Goal: Book appointment/travel/reservation

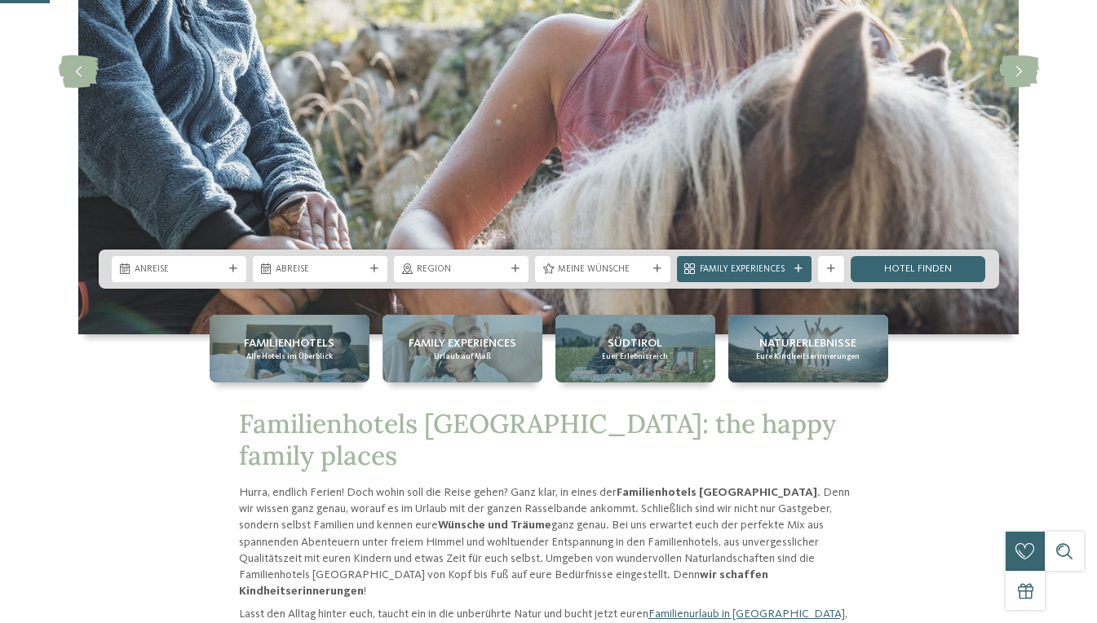
scroll to position [269, 0]
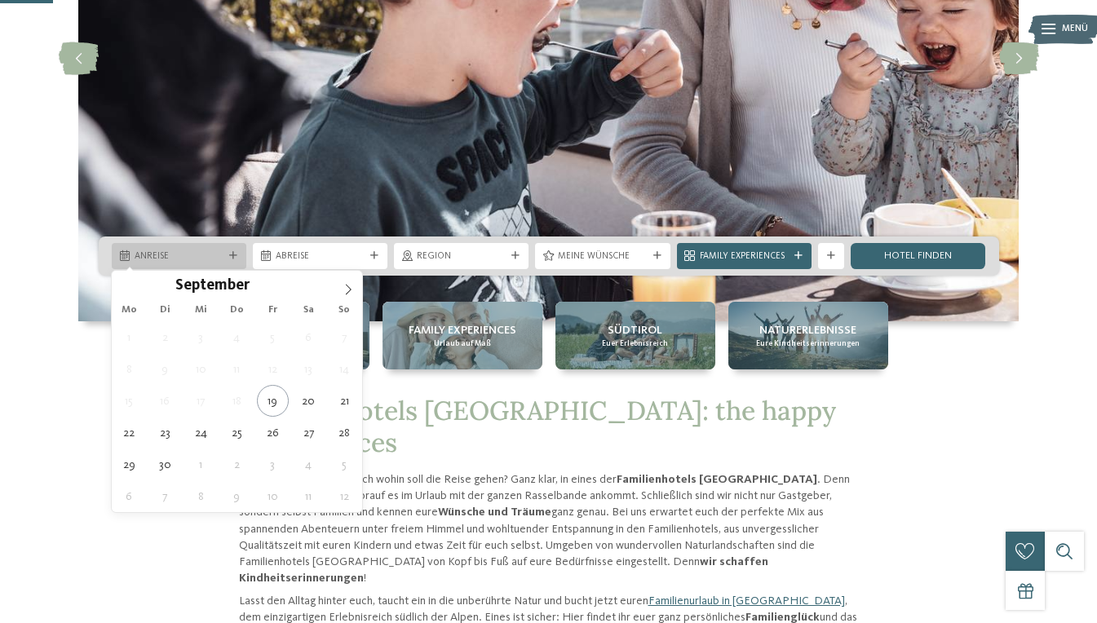
click at [232, 253] on icon at bounding box center [233, 256] width 8 height 8
click at [352, 290] on icon at bounding box center [348, 289] width 11 height 11
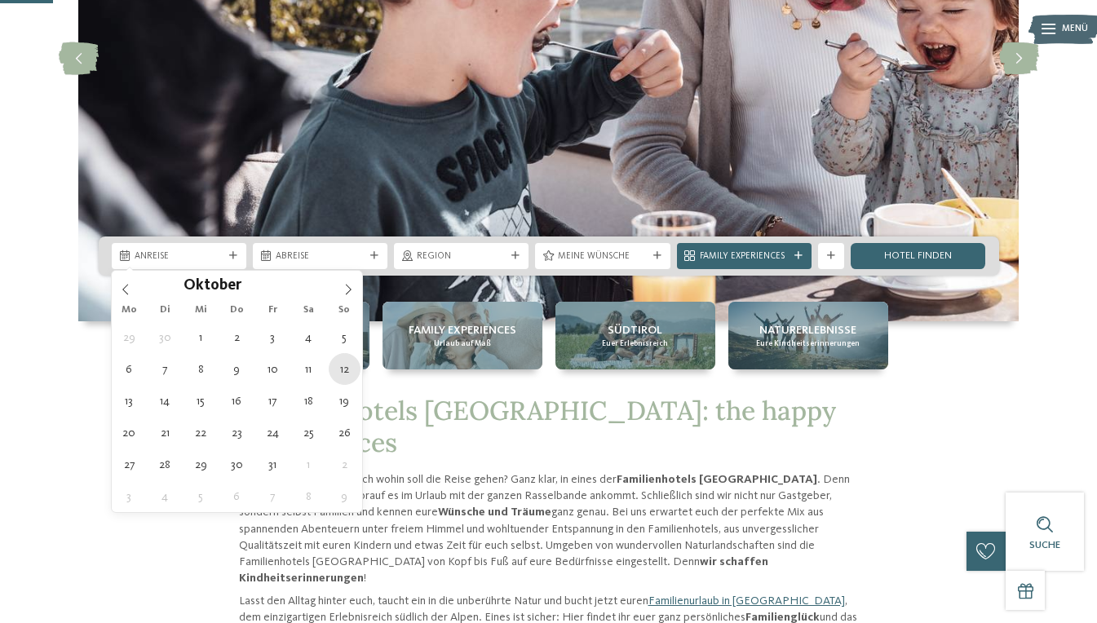
type div "[DATE]"
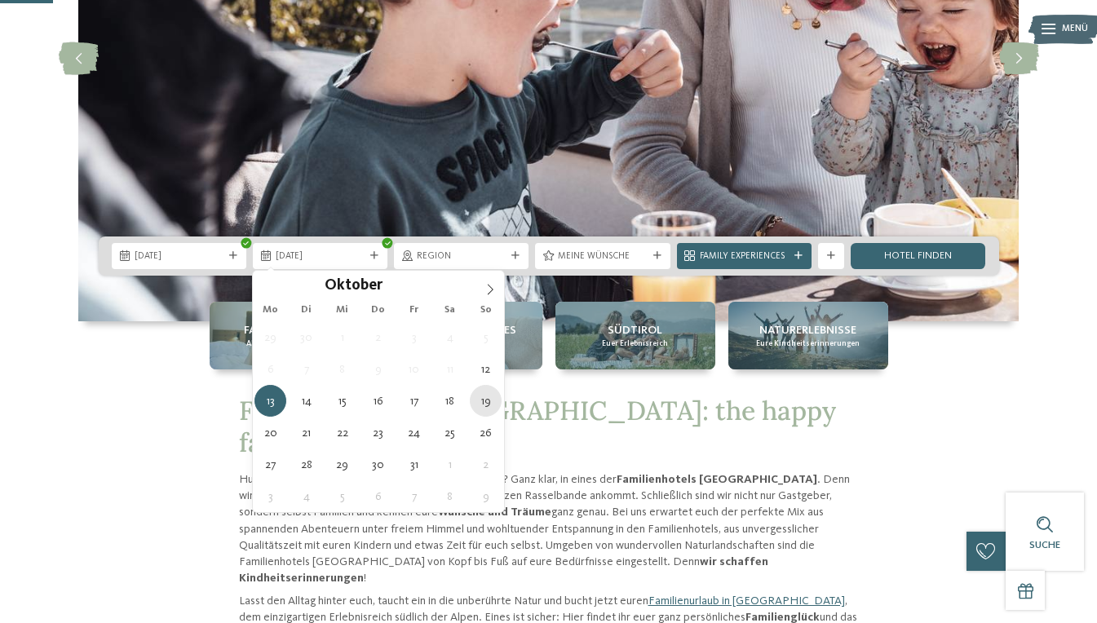
type div "[DATE]"
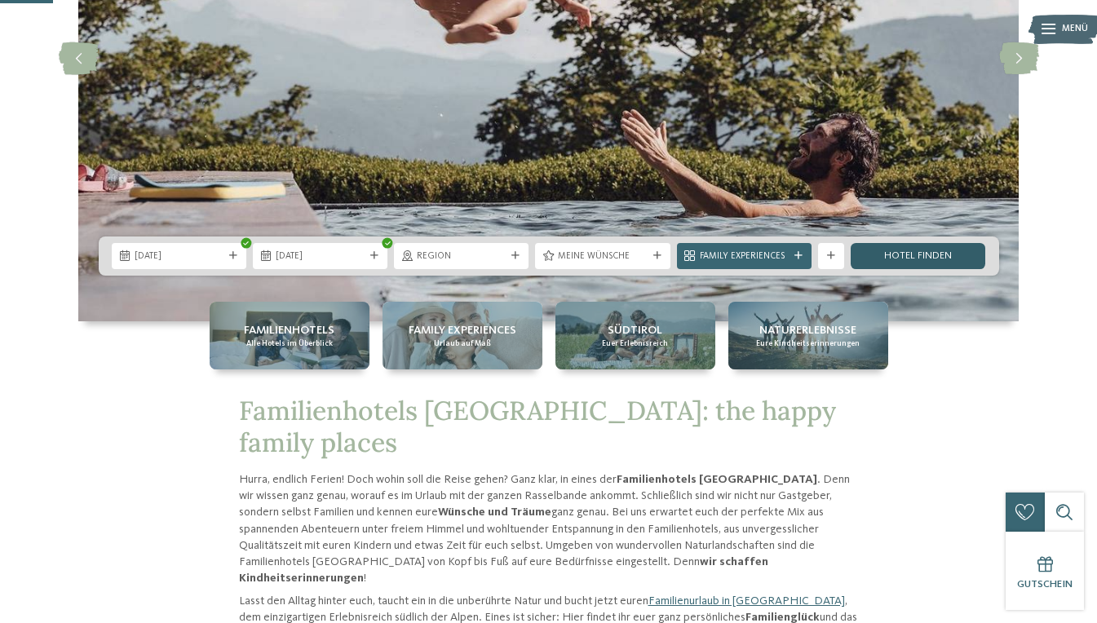
click at [891, 252] on link "Hotel finden" at bounding box center [918, 256] width 135 height 26
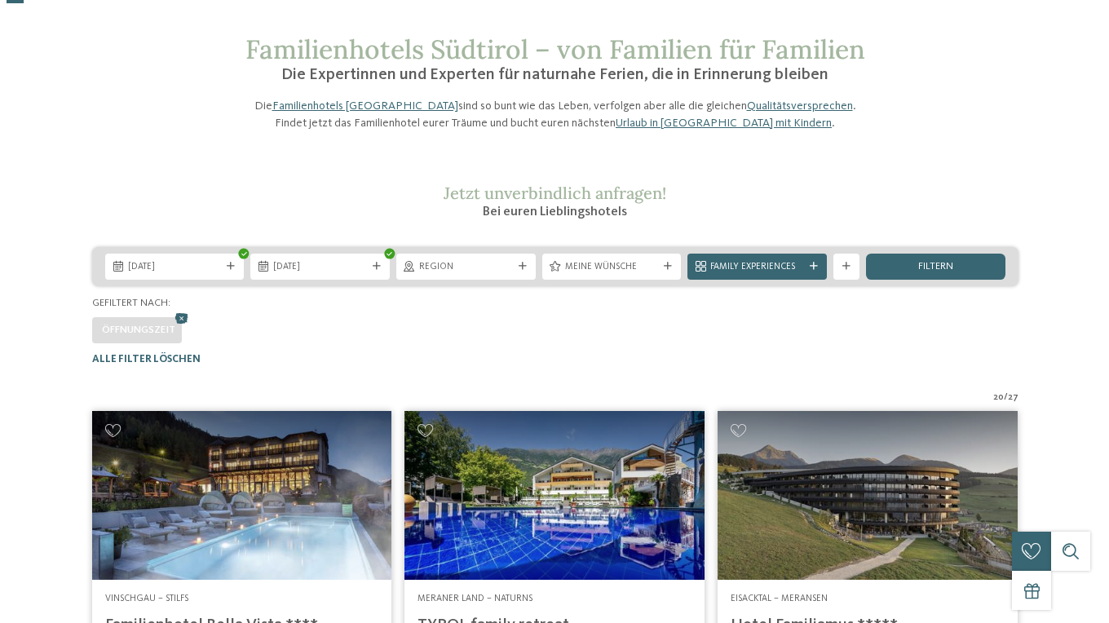
scroll to position [57, 0]
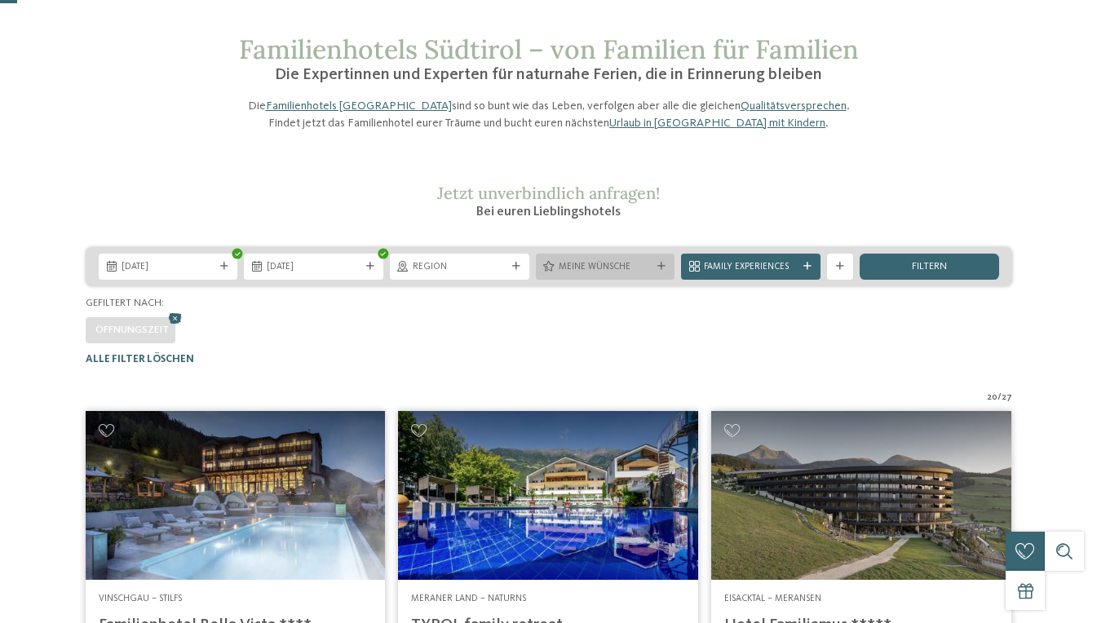
click at [611, 274] on span "Meine Wünsche" at bounding box center [606, 267] width 94 height 13
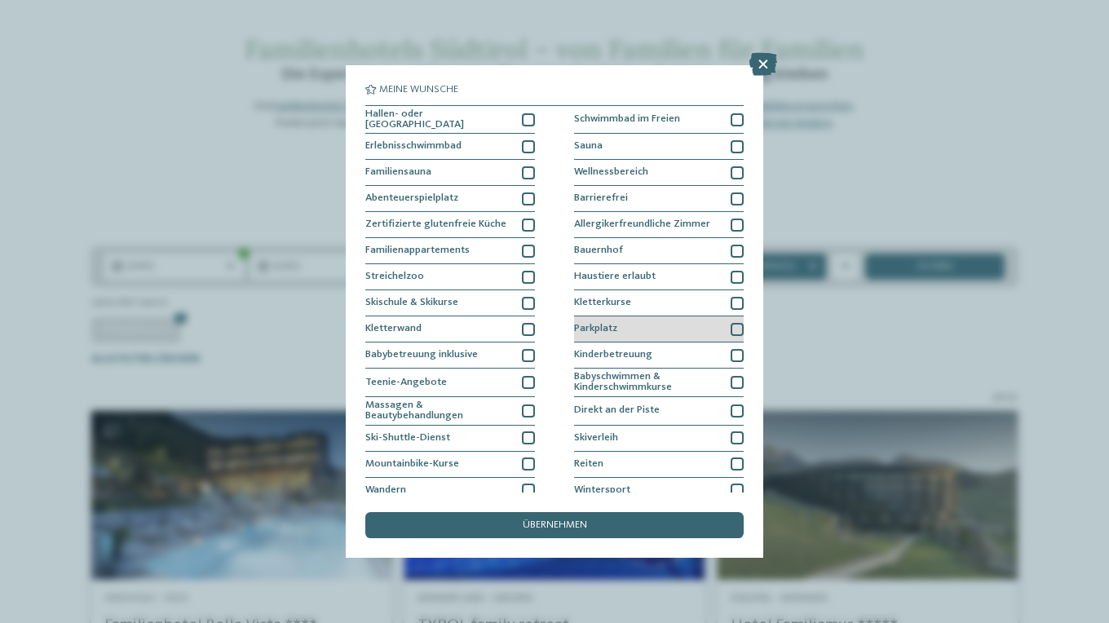
click at [732, 330] on div at bounding box center [737, 329] width 13 height 13
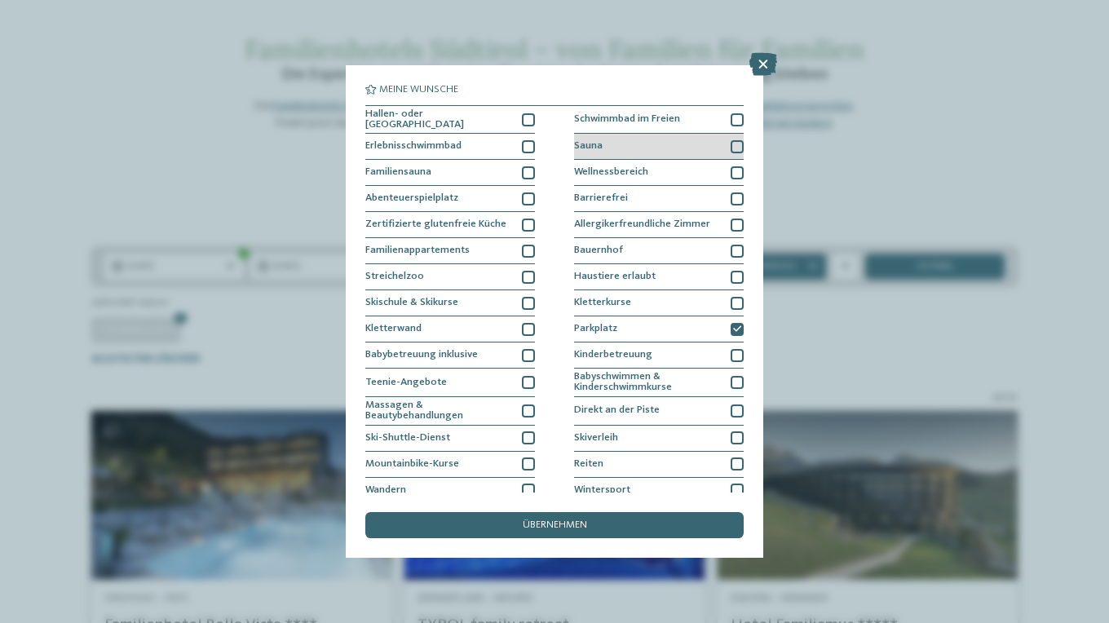
click at [731, 144] on div at bounding box center [737, 146] width 13 height 13
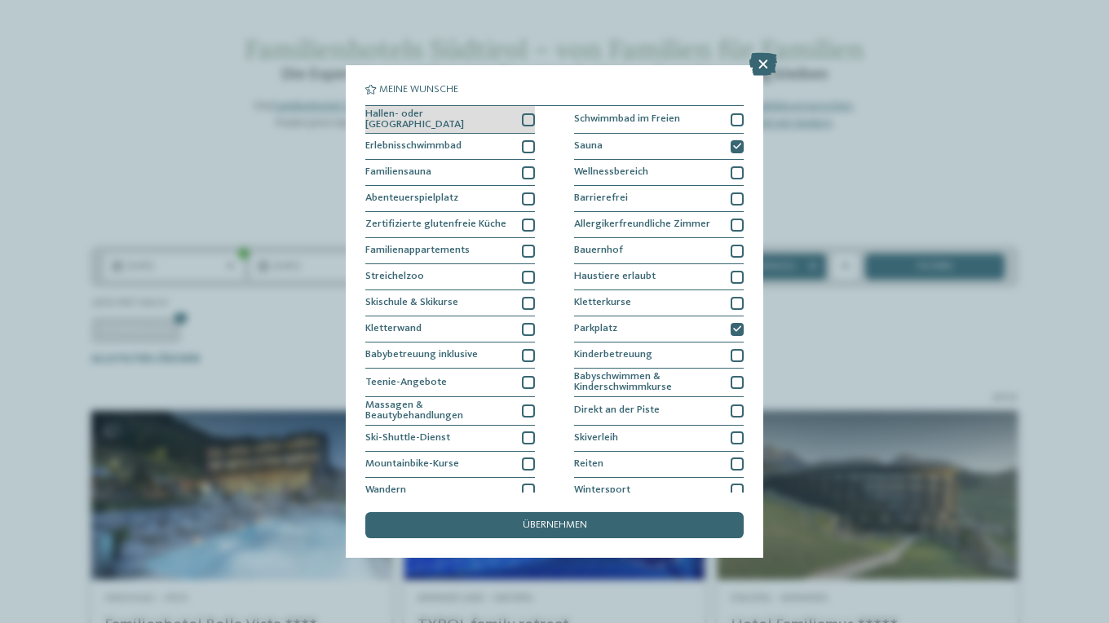
click at [525, 121] on div at bounding box center [528, 119] width 13 height 13
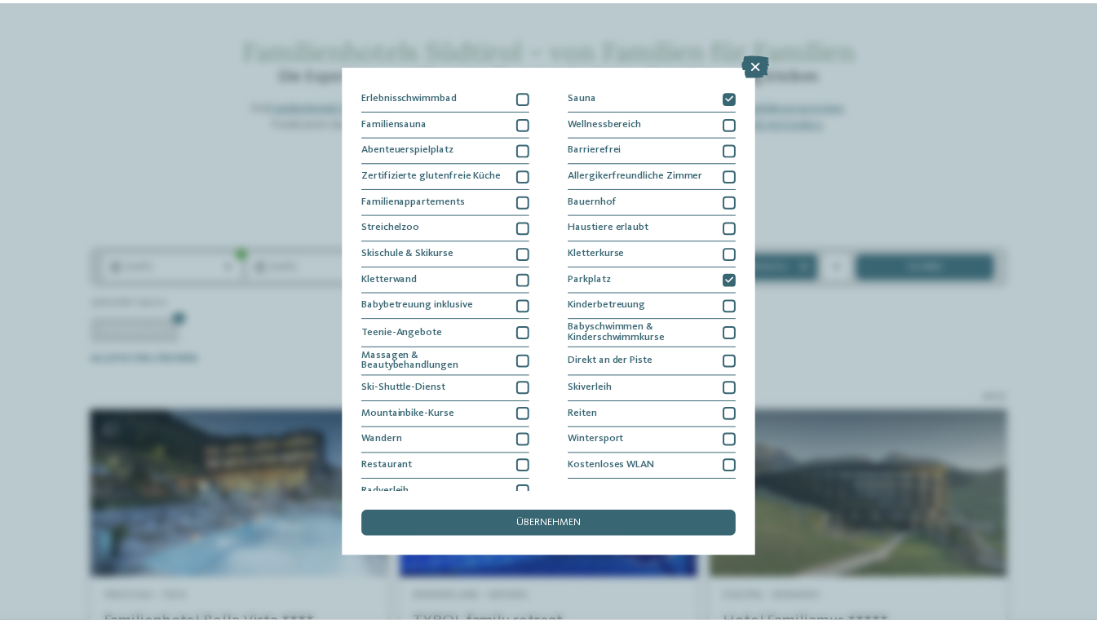
scroll to position [61, 0]
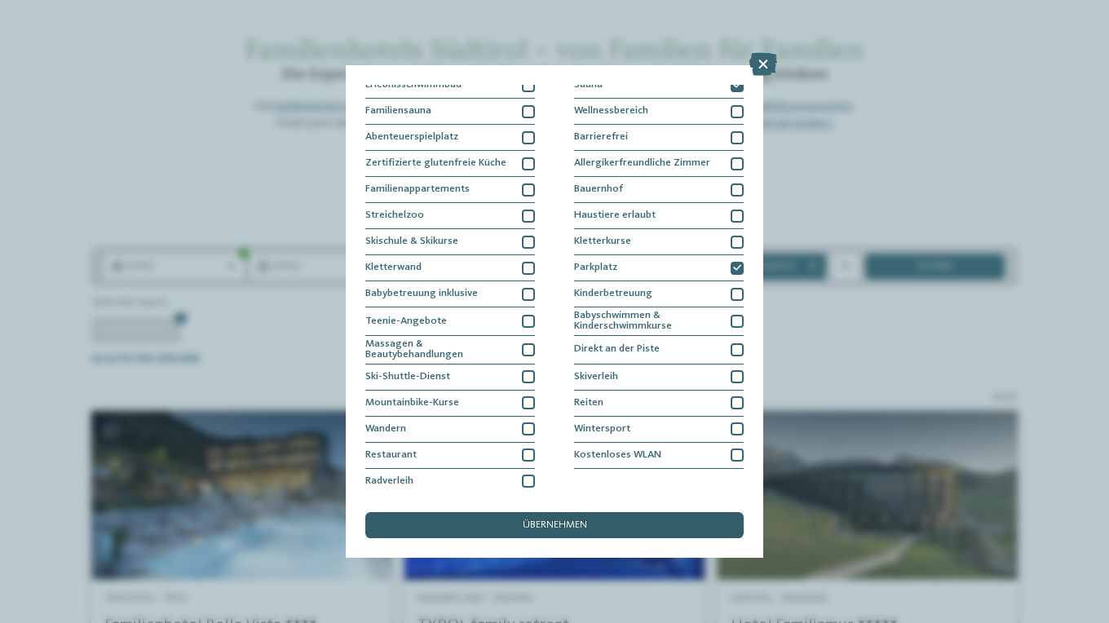
click at [540, 523] on span "übernehmen" at bounding box center [555, 525] width 64 height 11
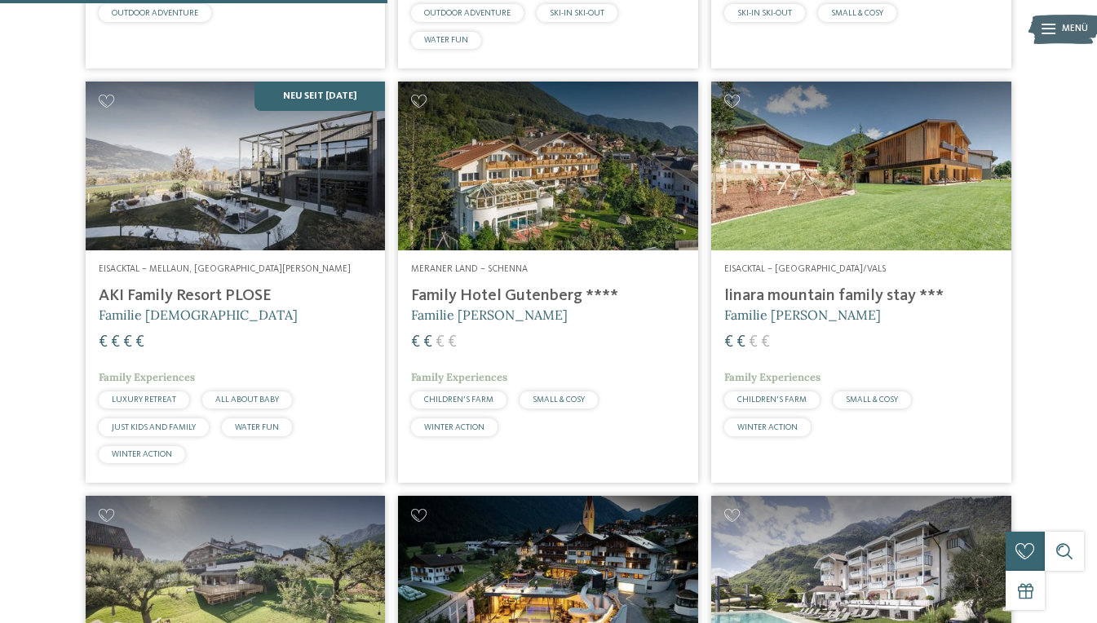
scroll to position [832, 0]
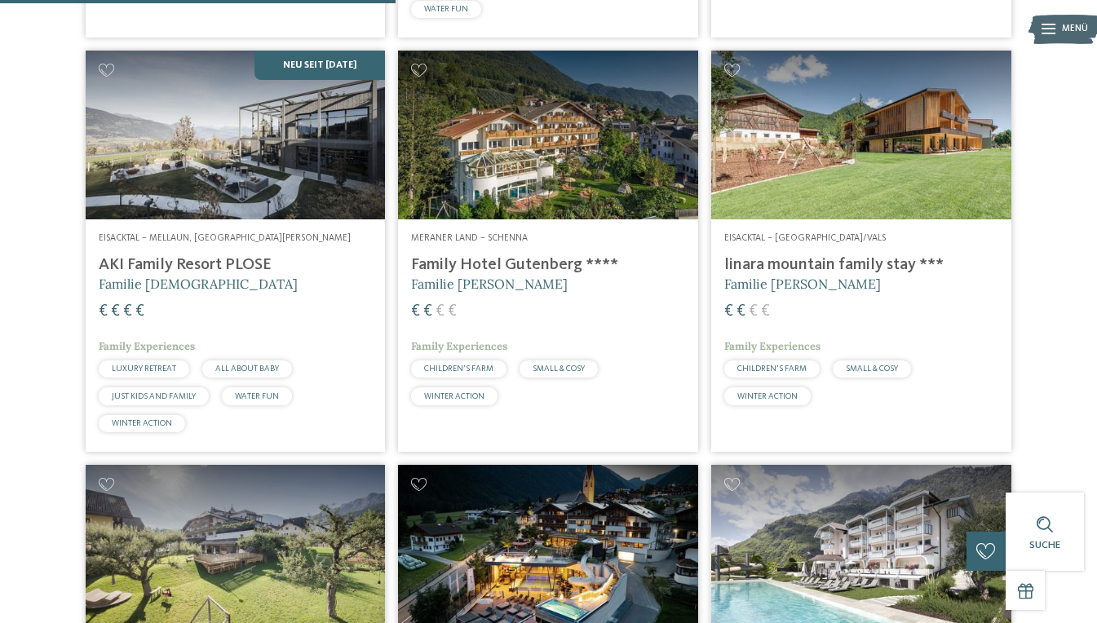
click at [519, 281] on div "Meraner Land – Schenna Family Hotel Gutenberg **** Familie Ainhauser € € € € Fa…" at bounding box center [548, 322] width 300 height 206
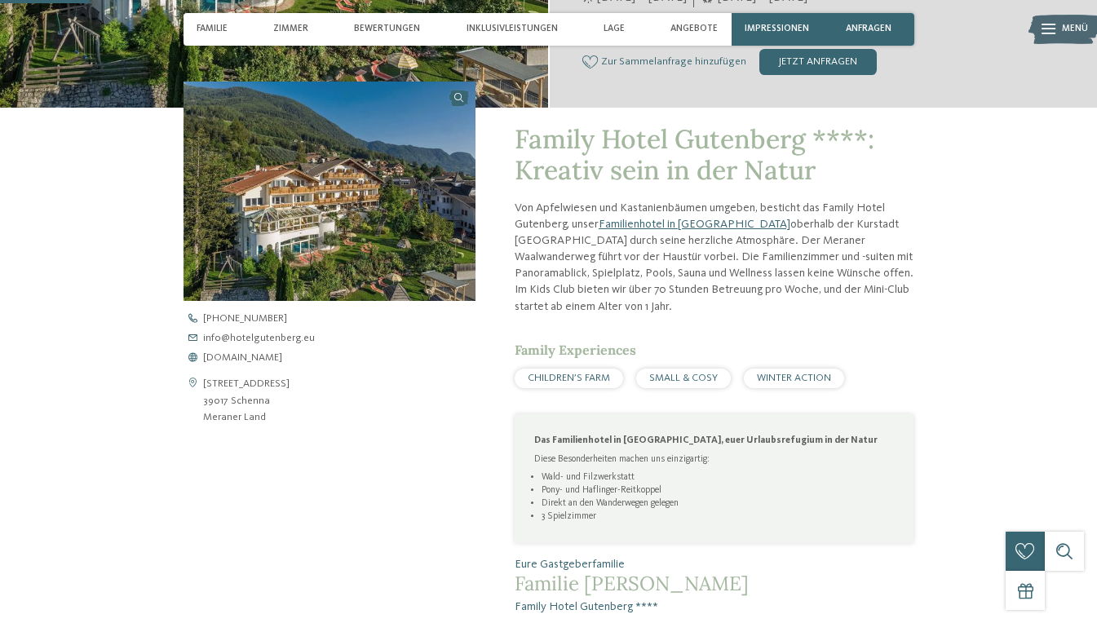
scroll to position [464, 0]
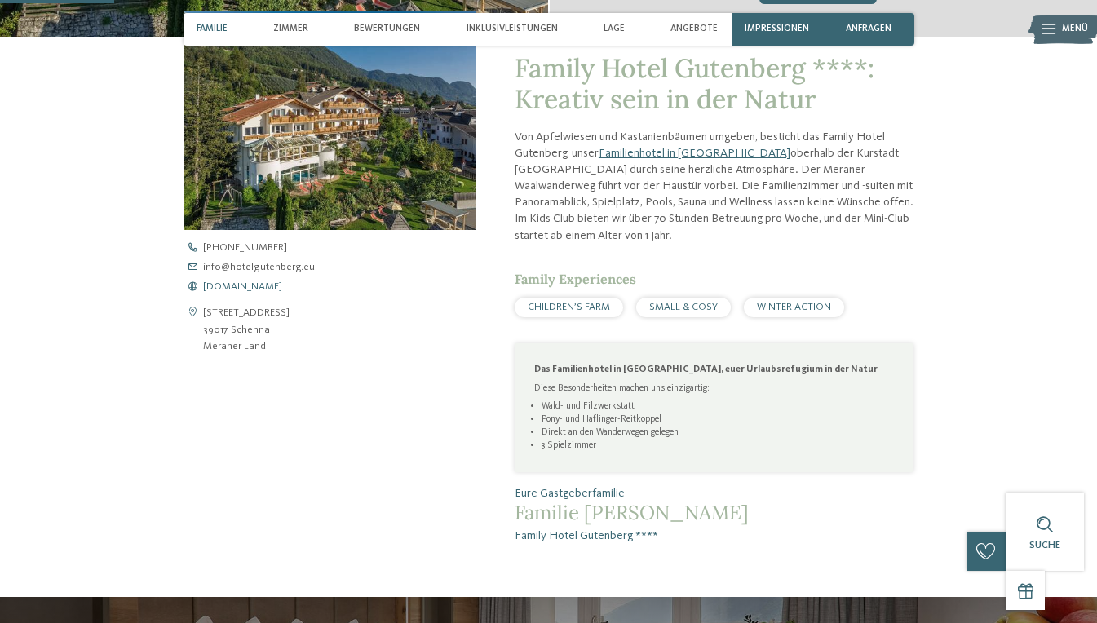
click at [282, 285] on span "www.hotelgutenberg.eu" at bounding box center [242, 287] width 79 height 11
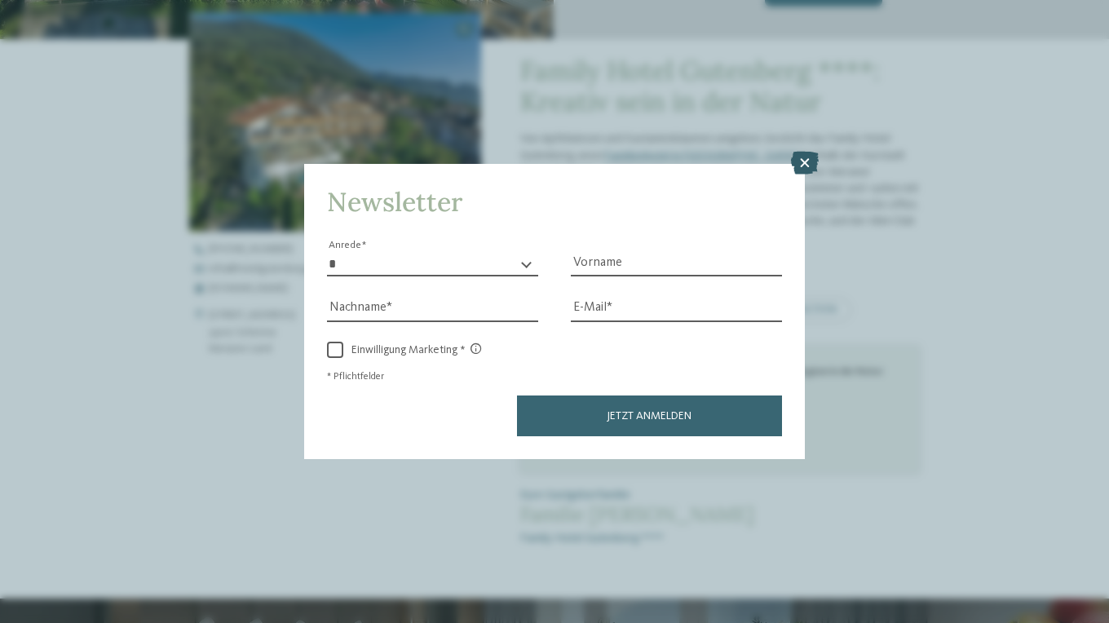
click at [803, 161] on icon at bounding box center [805, 163] width 28 height 23
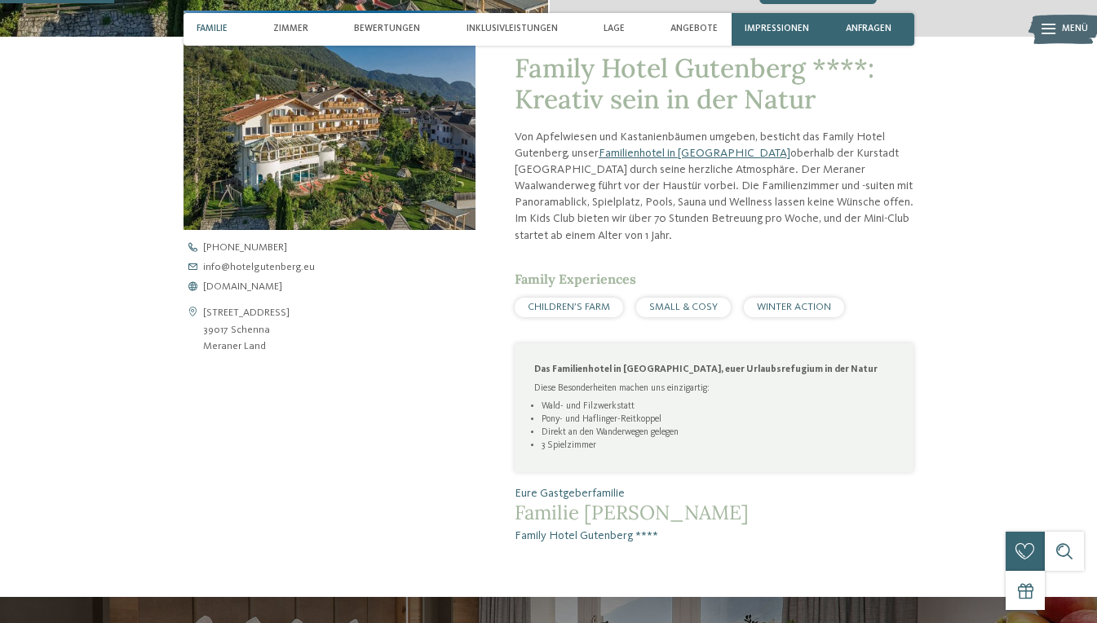
scroll to position [0, 0]
